Goal: Transaction & Acquisition: Register for event/course

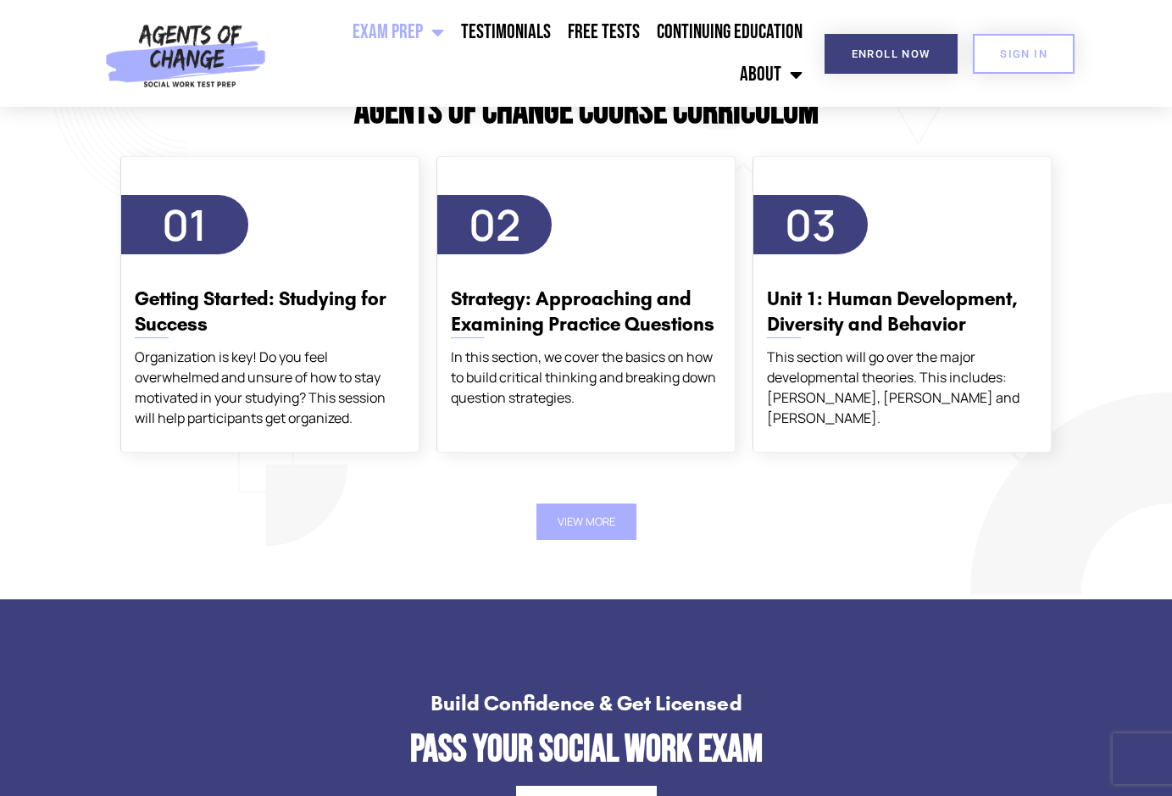
scroll to position [2034, 0]
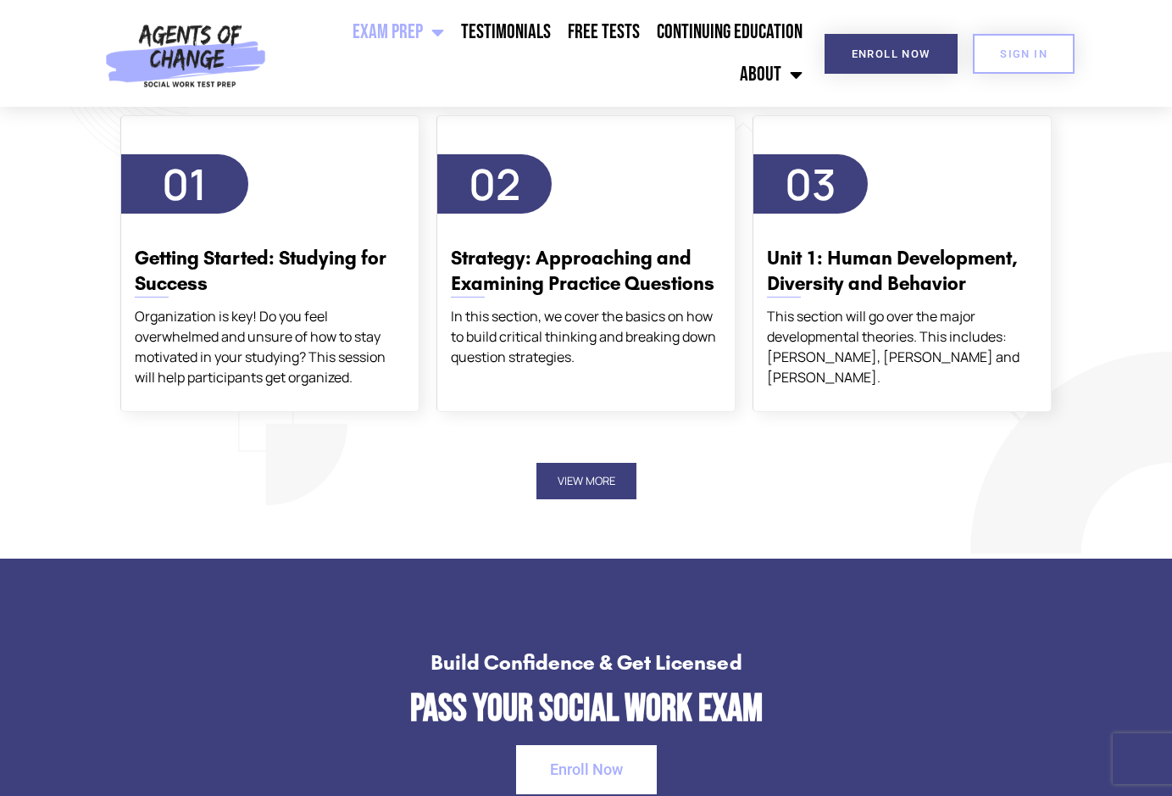
click at [616, 493] on button "View More" at bounding box center [587, 481] width 100 height 36
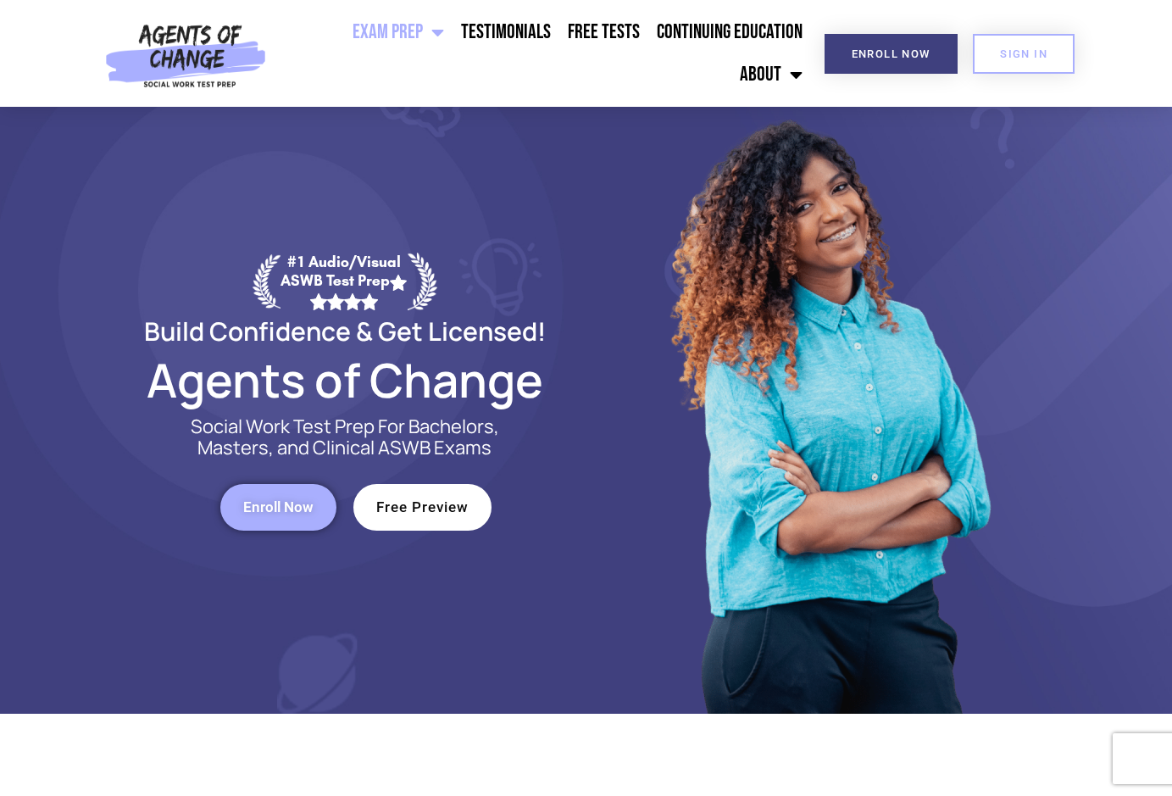
scroll to position [0, 0]
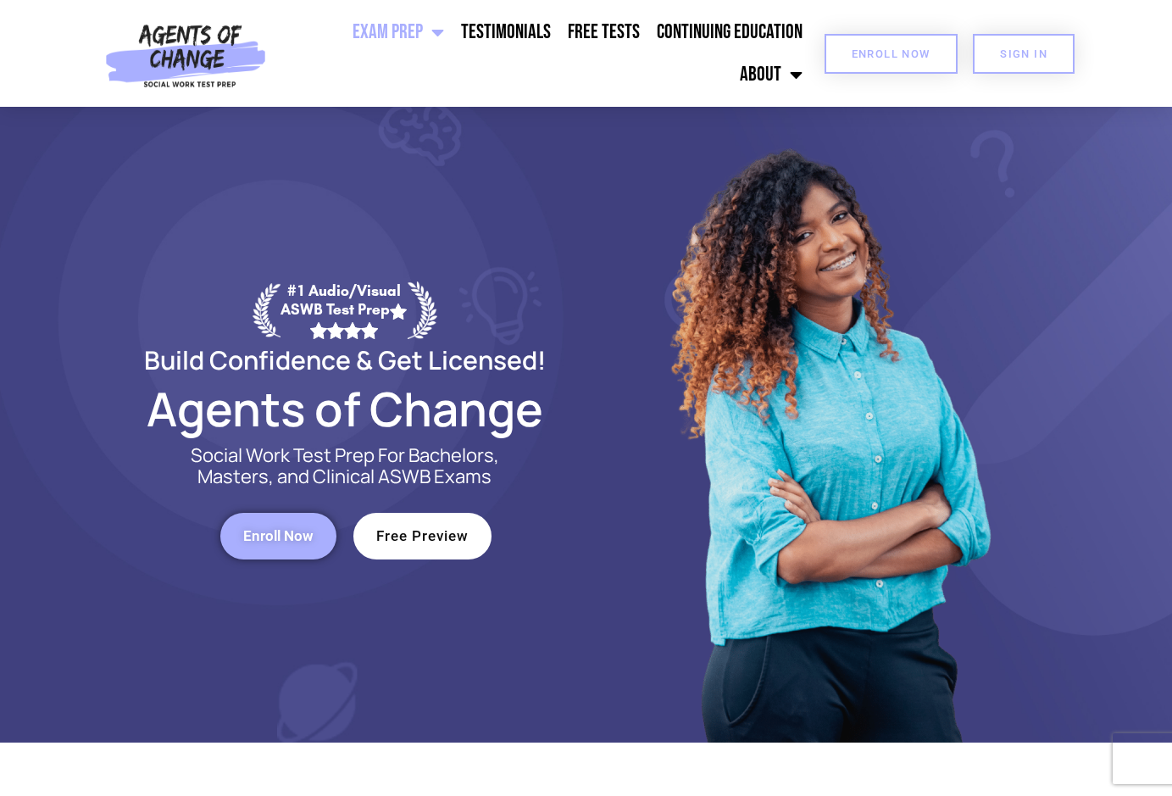
click at [894, 53] on span "Enroll Now" at bounding box center [891, 53] width 79 height 11
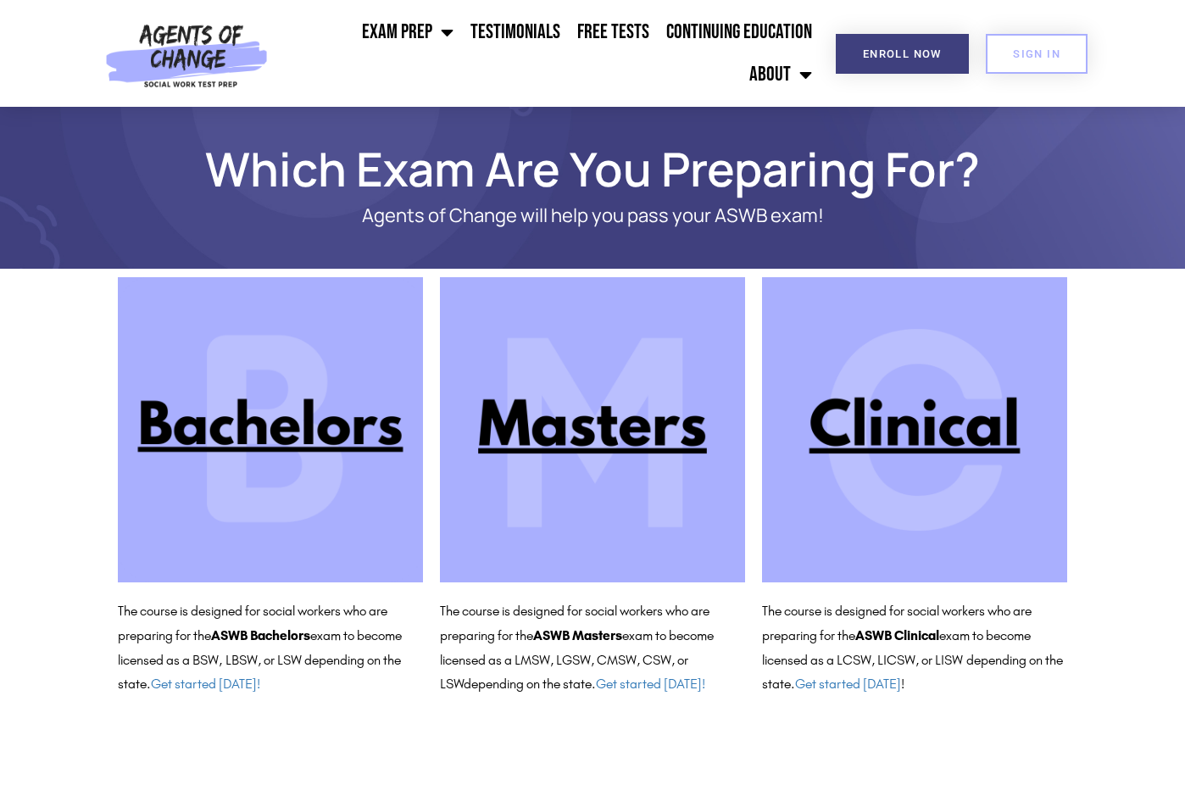
click at [949, 438] on img at bounding box center [914, 429] width 305 height 305
